Goal: Information Seeking & Learning: Find specific fact

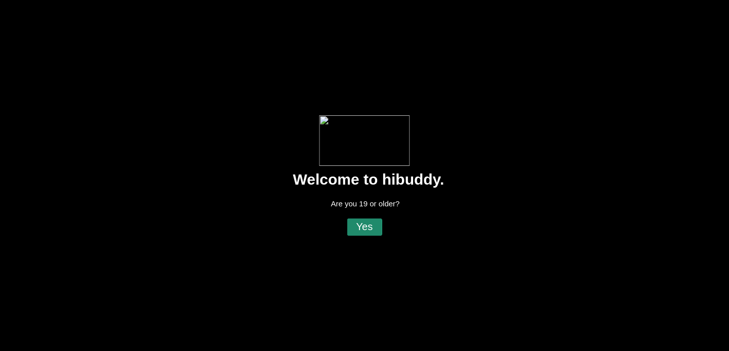
click at [379, 230] on flt-glass-pane at bounding box center [364, 175] width 729 height 351
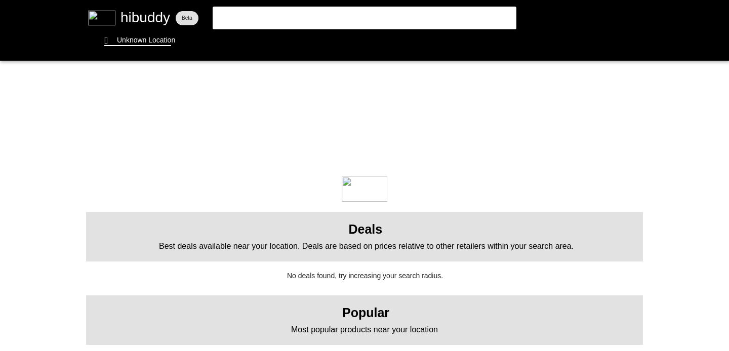
click at [312, 19] on flt-glass-pane at bounding box center [364, 175] width 729 height 351
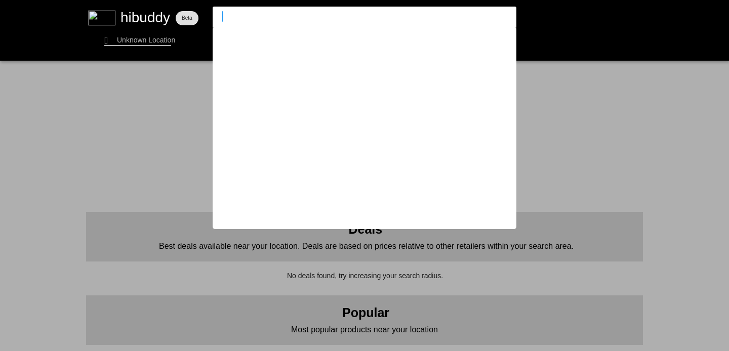
type input "wy"
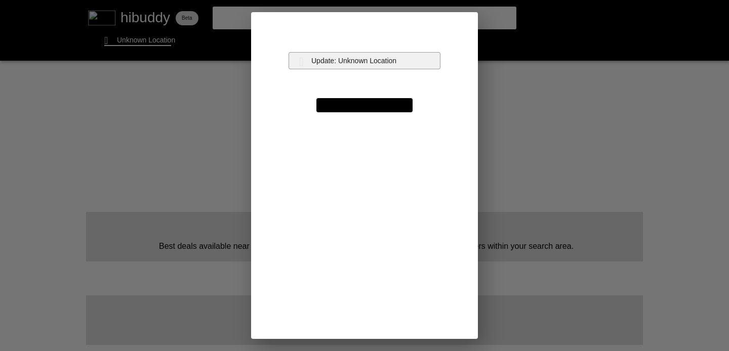
click at [365, 61] on flt-glass-pane at bounding box center [364, 175] width 729 height 351
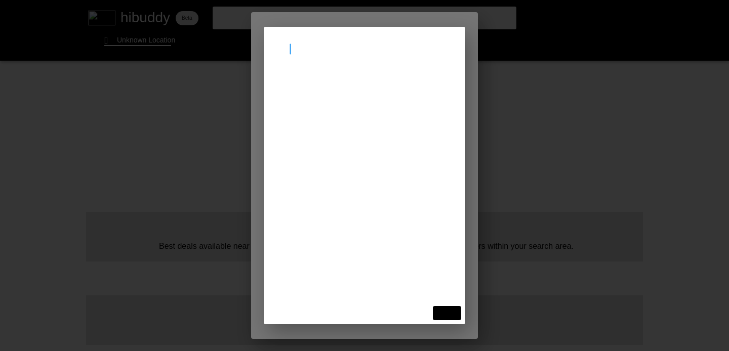
type input "[GEOGRAPHIC_DATA]"
click at [338, 93] on flt-glass-pane at bounding box center [364, 175] width 729 height 351
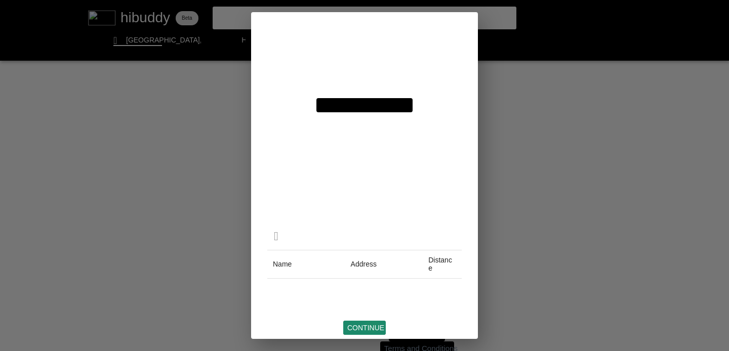
click at [372, 326] on flt-glass-pane at bounding box center [364, 175] width 729 height 351
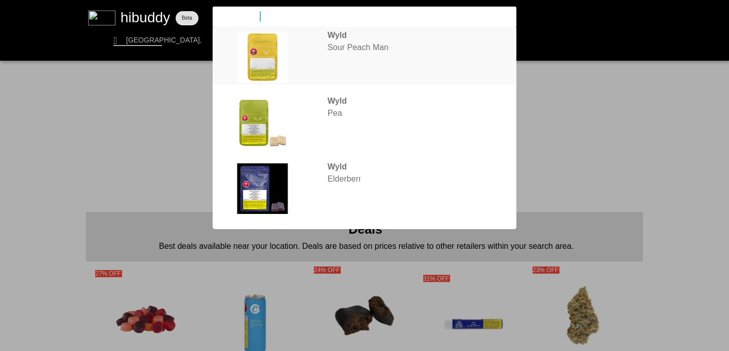
type input "wyld mango"
click at [300, 48] on flt-glass-pane at bounding box center [364, 175] width 729 height 351
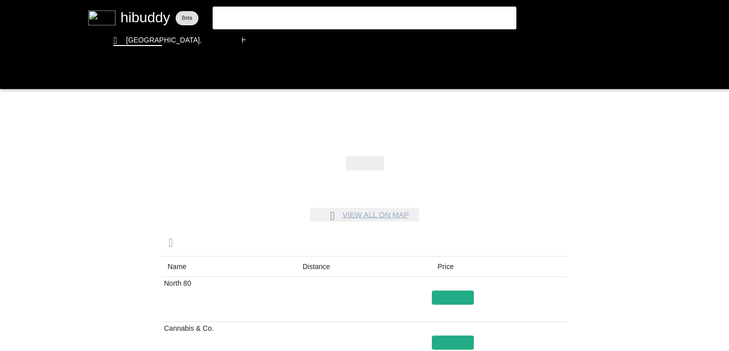
click at [383, 215] on flt-glass-pane at bounding box center [364, 175] width 729 height 351
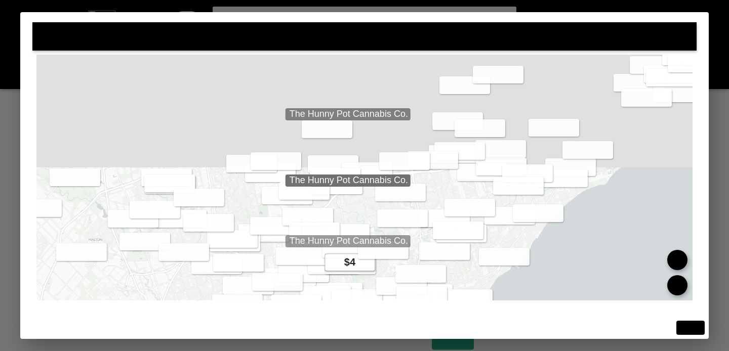
drag, startPoint x: 355, startPoint y: 91, endPoint x: 355, endPoint y: 251, distance: 159.4
click at [355, 251] on flt-glass-pane at bounding box center [364, 175] width 729 height 351
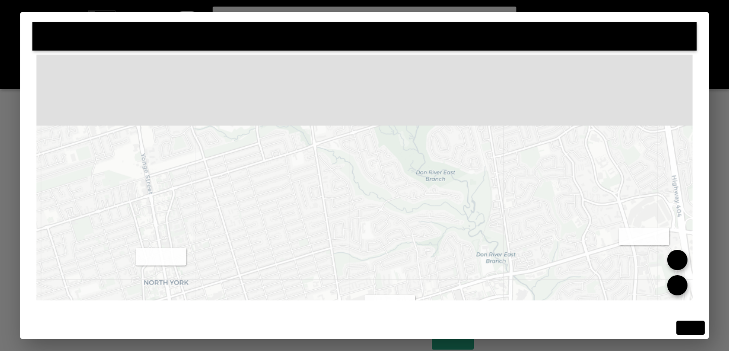
drag, startPoint x: 339, startPoint y: 93, endPoint x: 349, endPoint y: 295, distance: 201.7
click at [349, 295] on flt-glass-pane at bounding box center [364, 175] width 729 height 351
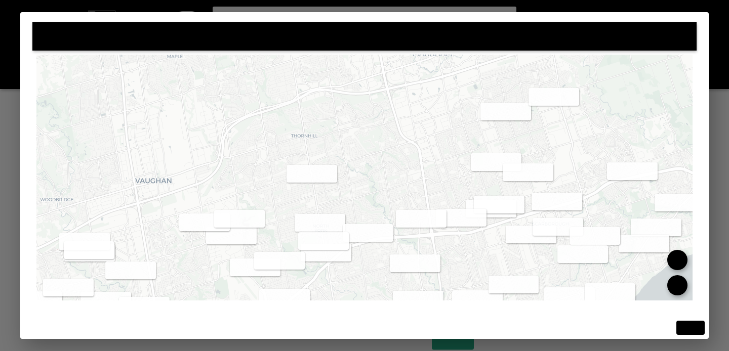
drag, startPoint x: 351, startPoint y: 135, endPoint x: 348, endPoint y: 160, distance: 25.4
click at [348, 160] on flt-glass-pane at bounding box center [364, 175] width 729 height 351
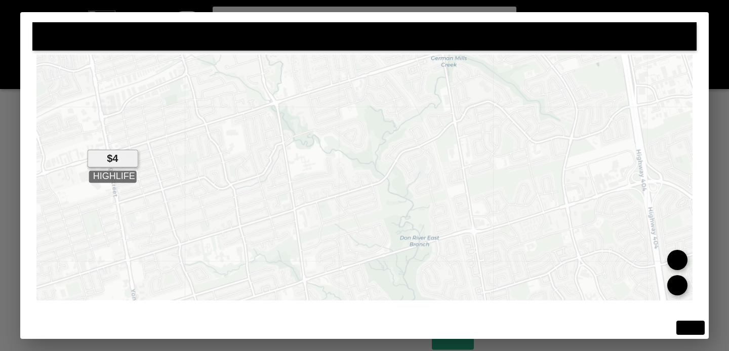
click at [106, 157] on flt-glass-pane at bounding box center [364, 175] width 729 height 351
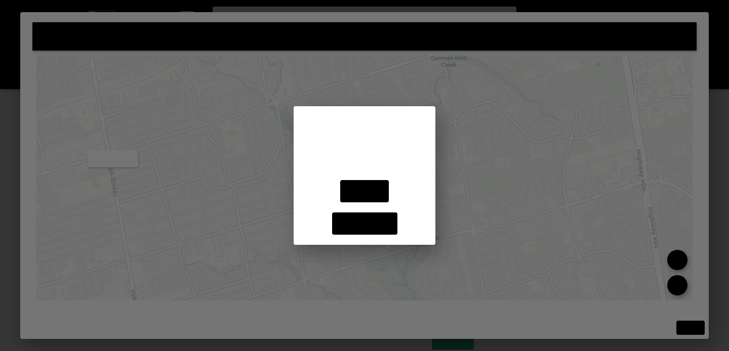
click at [298, 88] on flt-glass-pane at bounding box center [364, 175] width 729 height 351
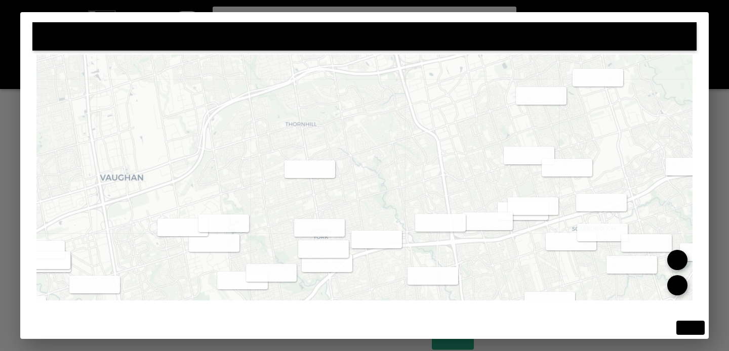
drag, startPoint x: 267, startPoint y: 187, endPoint x: 295, endPoint y: 178, distance: 29.0
click at [295, 178] on flt-glass-pane at bounding box center [364, 175] width 729 height 351
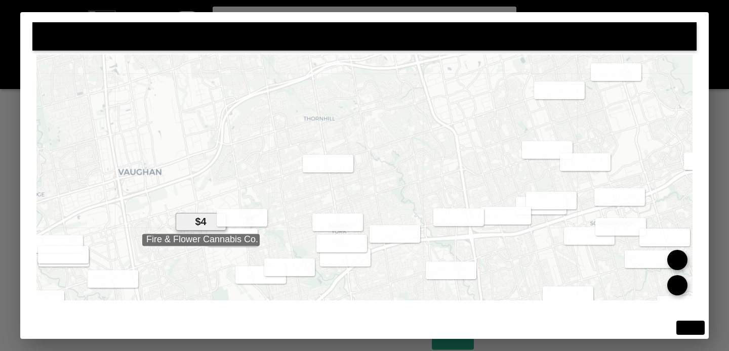
click at [201, 218] on flt-glass-pane at bounding box center [364, 175] width 729 height 351
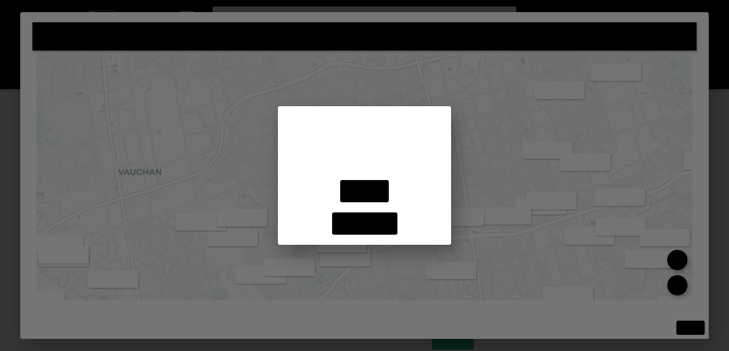
click at [231, 132] on flt-glass-pane at bounding box center [364, 175] width 729 height 351
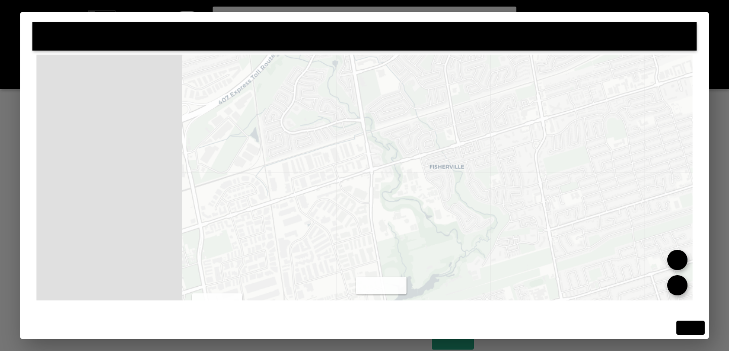
drag, startPoint x: 179, startPoint y: 203, endPoint x: 727, endPoint y: 150, distance: 550.7
click at [727, 150] on flt-glass-pane at bounding box center [364, 175] width 729 height 351
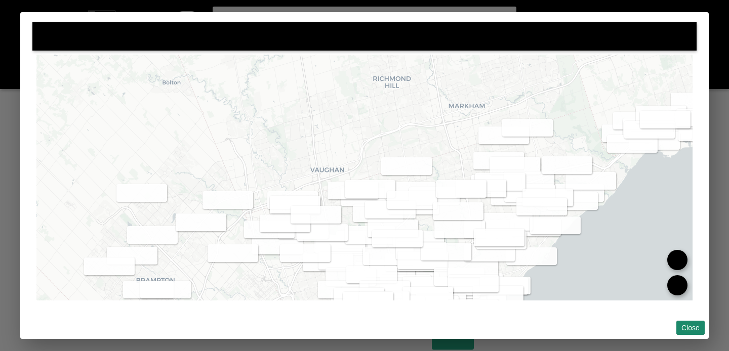
click at [687, 327] on flt-glass-pane at bounding box center [364, 175] width 729 height 351
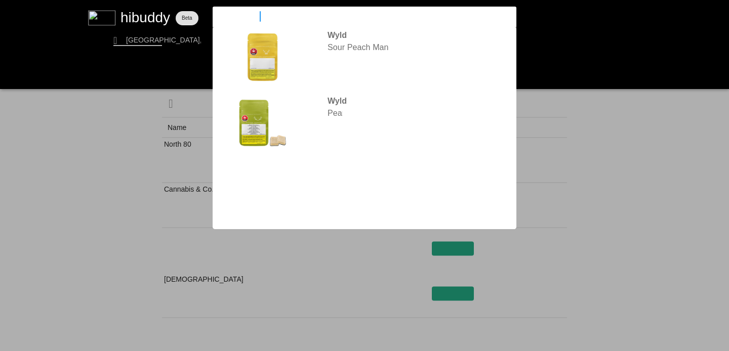
drag, startPoint x: 356, startPoint y: 22, endPoint x: 172, endPoint y: 20, distance: 183.7
click at [172, 20] on flt-glass-pane at bounding box center [364, 175] width 729 height 351
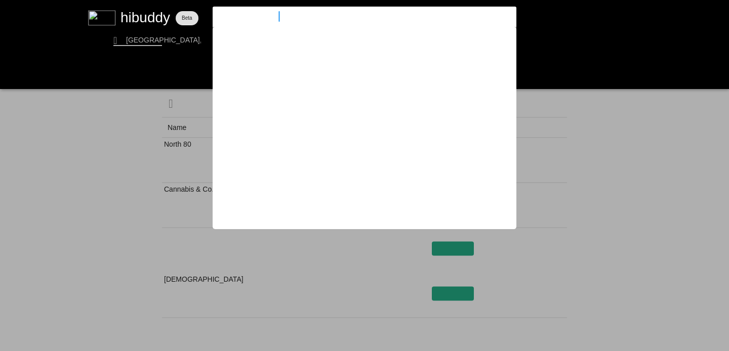
type input "sour peach mango"
